Goal: Task Accomplishment & Management: Manage account settings

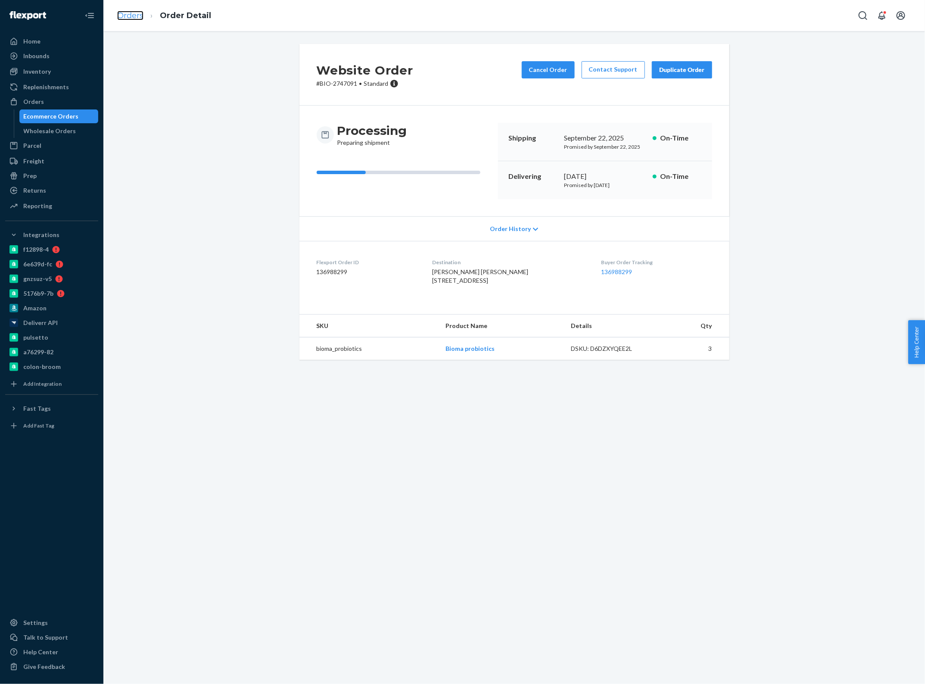
click at [130, 16] on link "Orders" at bounding box center [130, 15] width 26 height 9
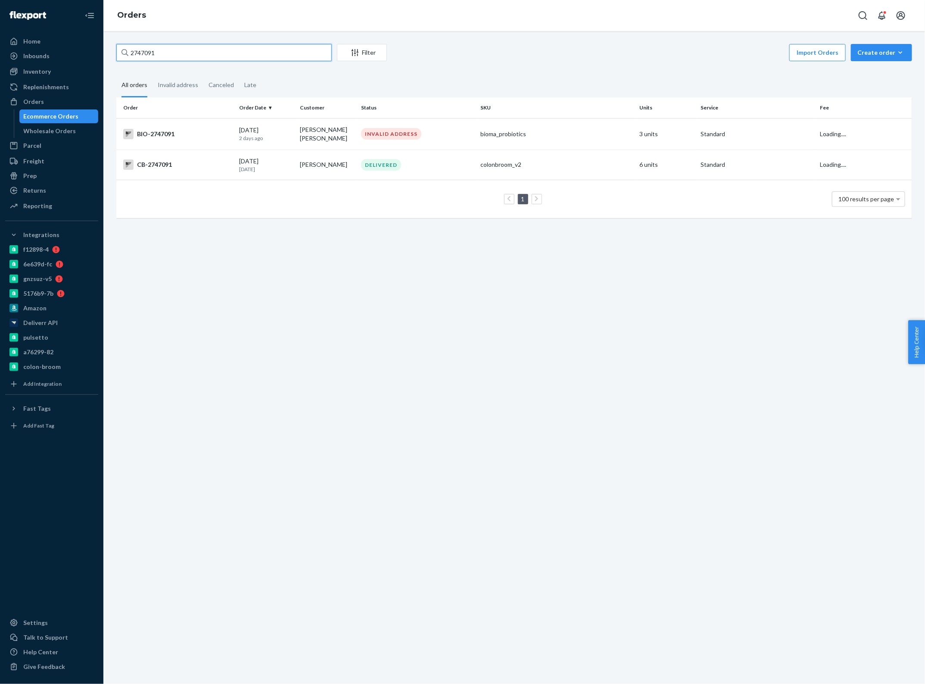
click at [192, 55] on input "2747091" at bounding box center [223, 52] width 215 height 17
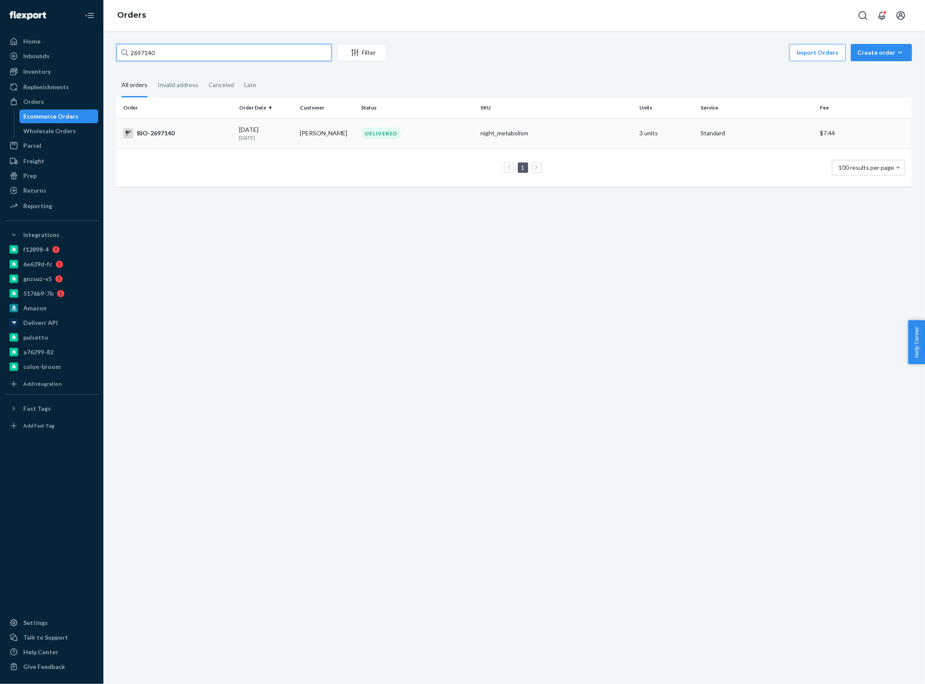
type input "2697140"
click at [312, 137] on td "[PERSON_NAME]" at bounding box center [327, 133] width 61 height 30
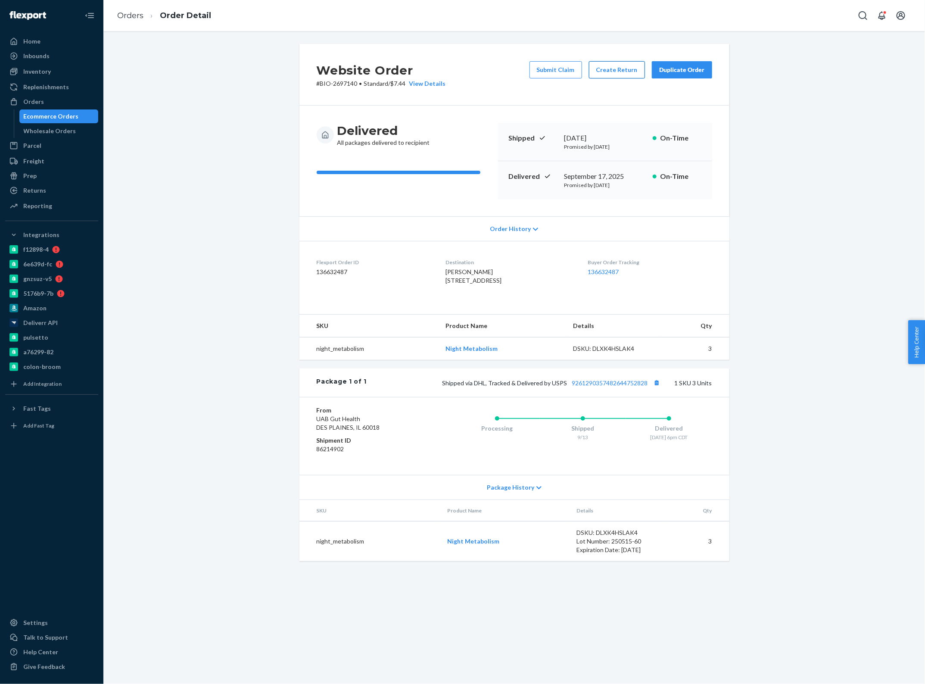
click at [608, 70] on button "Create Return" at bounding box center [617, 69] width 56 height 17
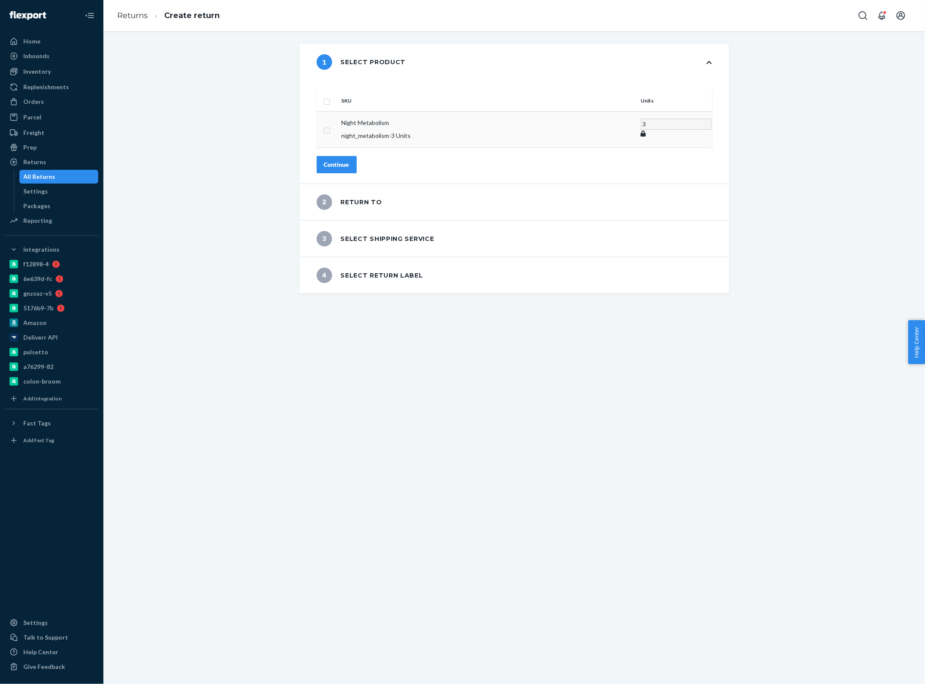
click at [330, 125] on input "checkbox" at bounding box center [327, 129] width 7 height 9
checkbox input "true"
click at [330, 96] on input "checkbox" at bounding box center [327, 100] width 7 height 9
checkbox input "false"
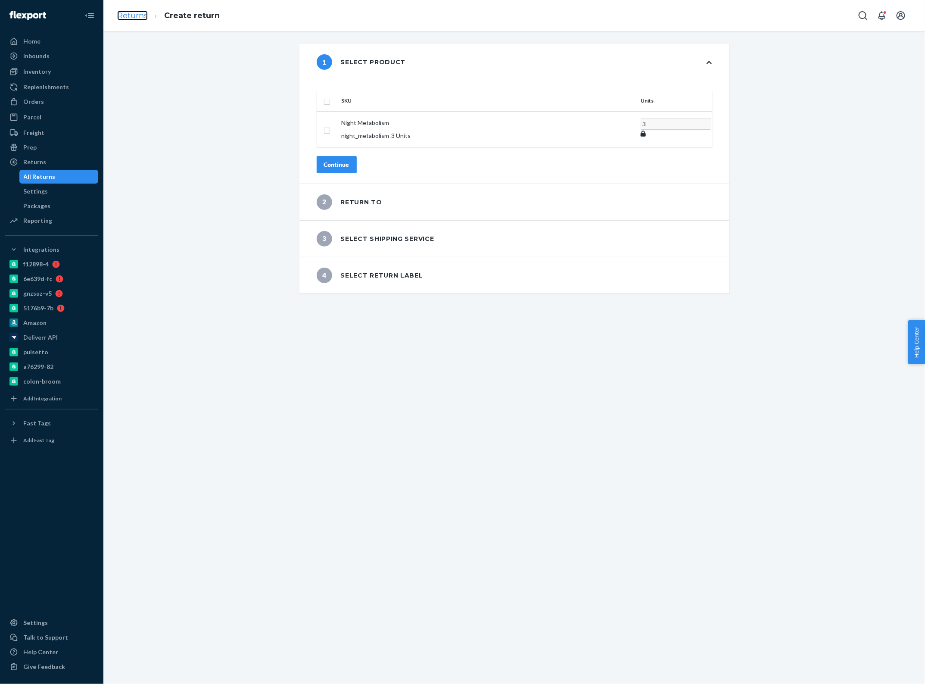
click at [139, 14] on link "Returns" at bounding box center [132, 15] width 31 height 9
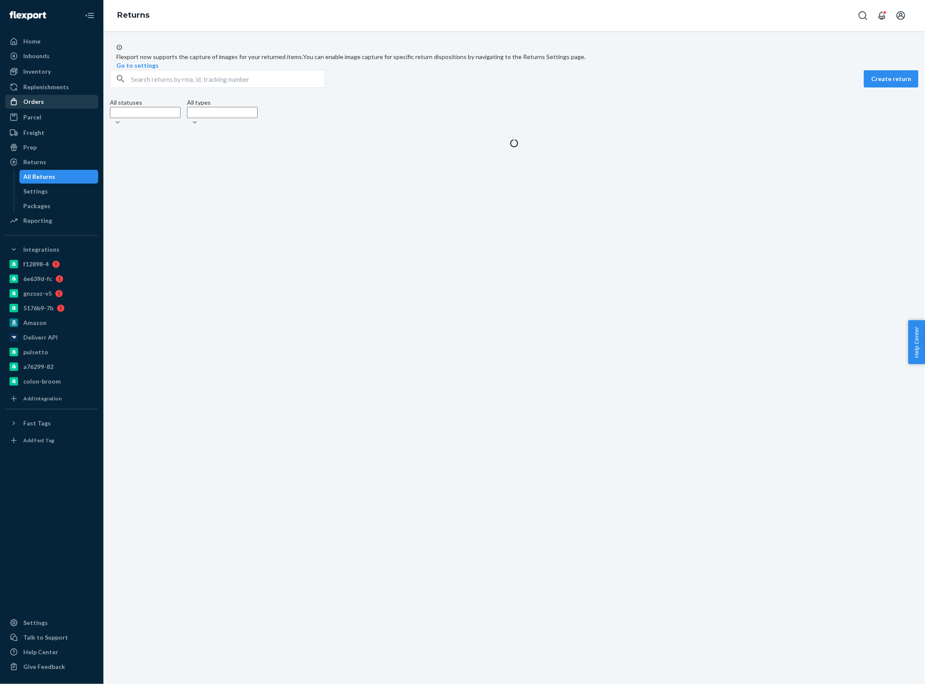
click at [64, 108] on div "Orders" at bounding box center [51, 102] width 91 height 12
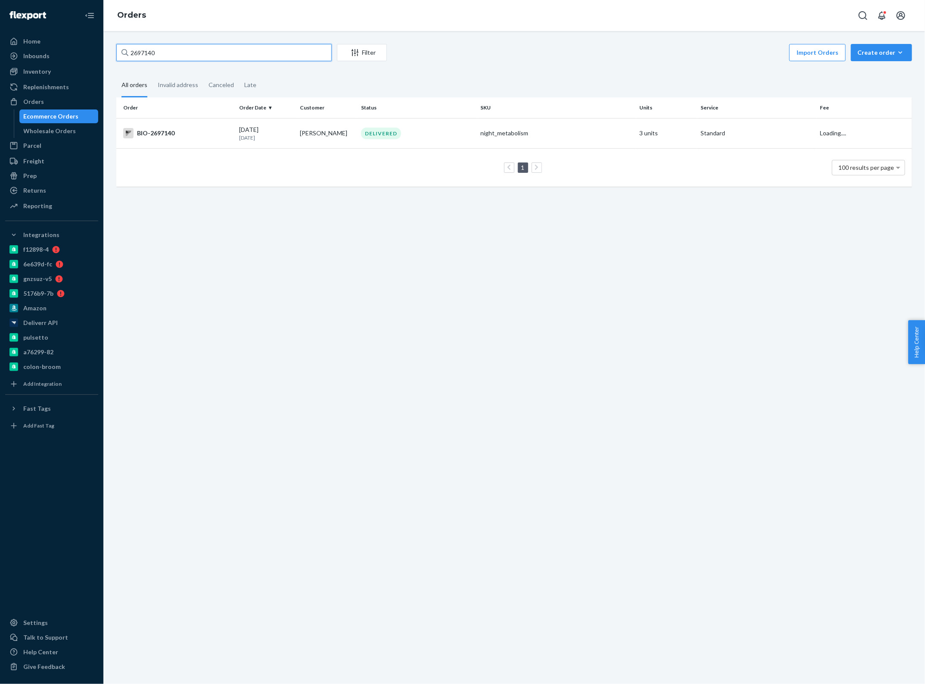
click at [146, 50] on input "2697140" at bounding box center [223, 52] width 215 height 17
click at [177, 50] on input "2697140" at bounding box center [223, 52] width 215 height 17
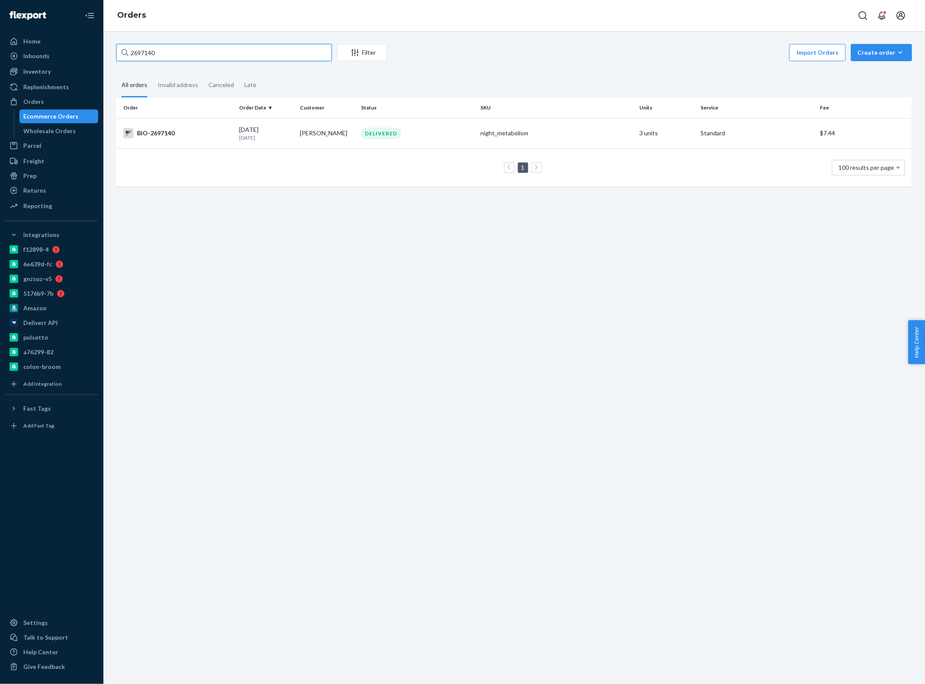
click at [177, 50] on input "2697140" at bounding box center [223, 52] width 215 height 17
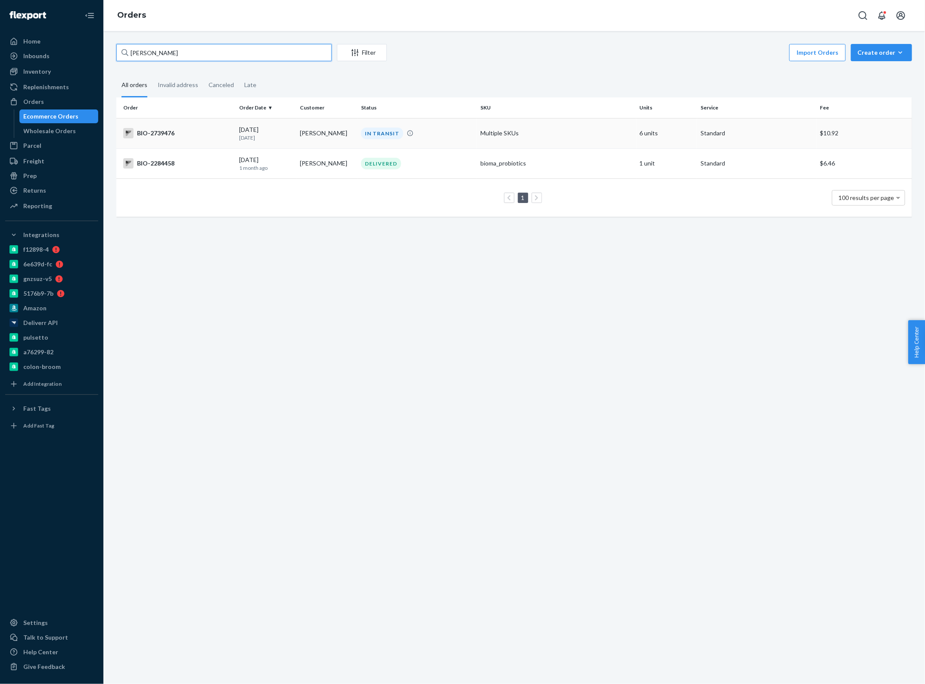
type input "[PERSON_NAME]"
click at [303, 132] on td "[PERSON_NAME]" at bounding box center [327, 133] width 61 height 30
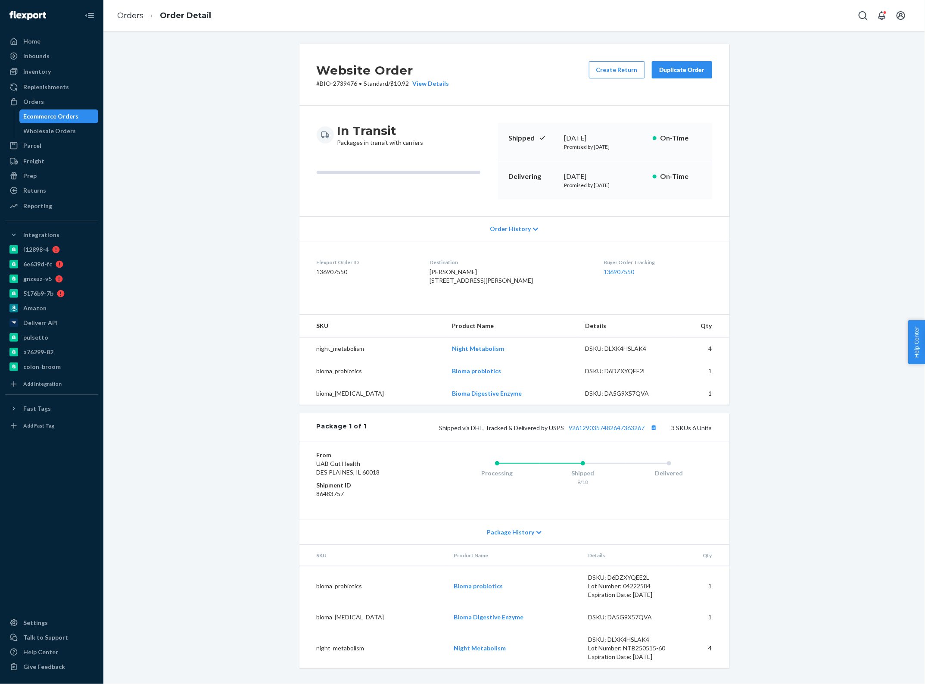
scroll to position [12, 0]
